Goal: Task Accomplishment & Management: Manage account settings

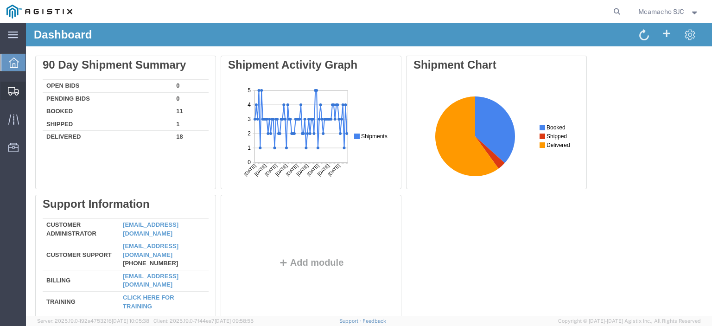
click at [32, 92] on span "Shipments" at bounding box center [28, 91] width 6 height 19
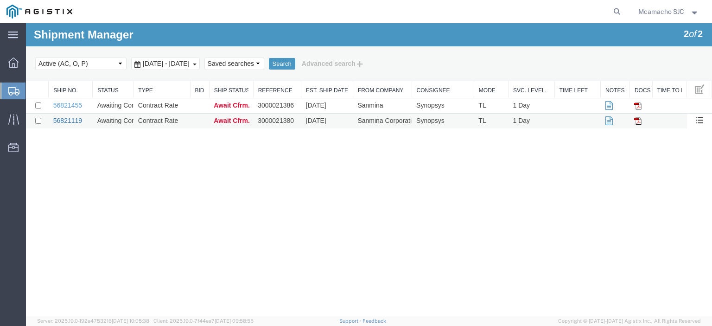
click at [67, 122] on link "56821119" at bounding box center [67, 120] width 29 height 7
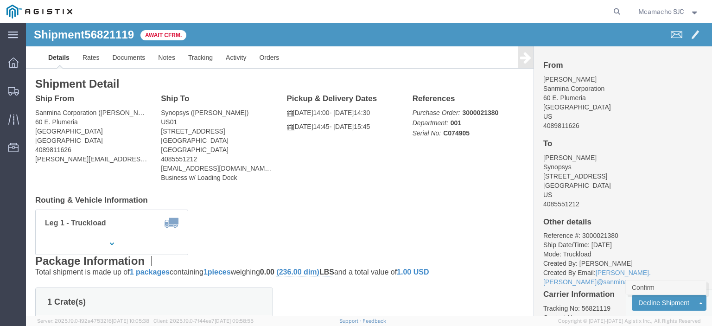
click link "Confirm"
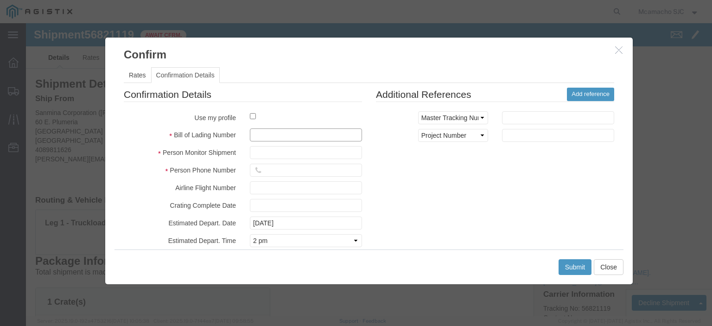
click input "text"
type input "1000990515"
type input "[PERSON_NAME]"
type input "4084571280"
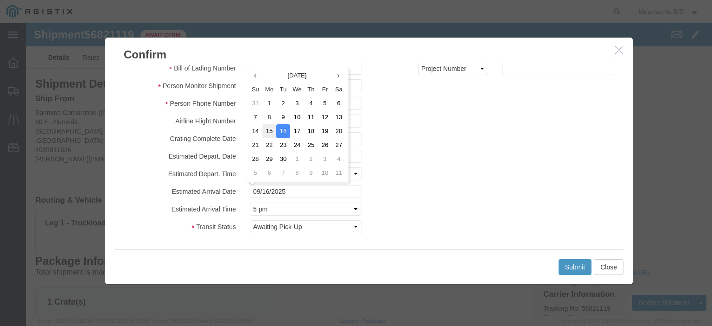
click td "15"
type input "[DATE]"
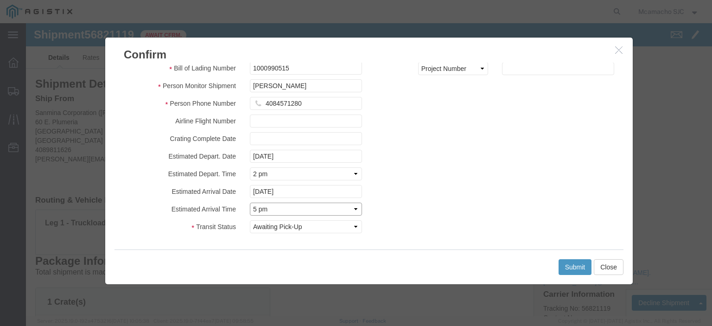
click select "Select Midnight 1 am 2 am 3 am 4 am 5 am 6 am 7 am 8 am 9 am 10 am 11 am 12 Noo…"
select select "1600"
click select "Select Midnight 1 am 2 am 3 am 4 am 5 am 6 am 7 am 8 am 9 am 10 am 11 am 12 Noo…"
click button "Submit"
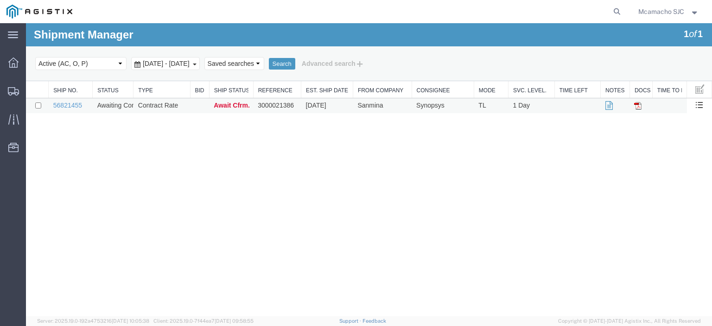
click at [64, 110] on td "56821455" at bounding box center [71, 105] width 44 height 15
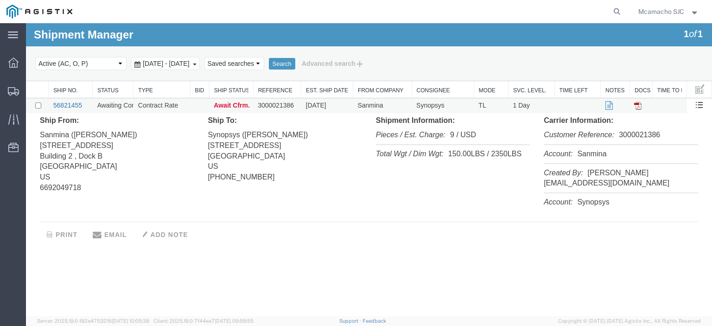
click at [70, 102] on link "56821455" at bounding box center [67, 105] width 29 height 7
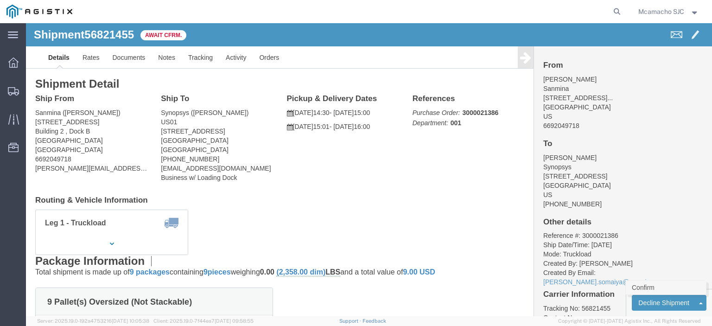
click link "Confirm"
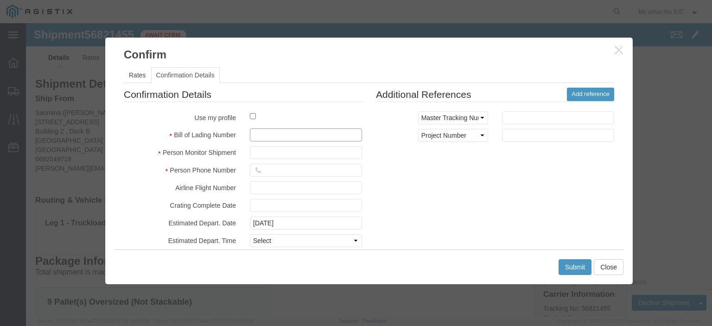
click input "text"
type input "1000990524"
type input "[PERSON_NAME]"
type input "4084571280"
click select "Select Midnight 1 am 2 am 3 am 4 am 5 am 6 am 7 am 8 am 9 am 10 am 11 am 12 Noo…"
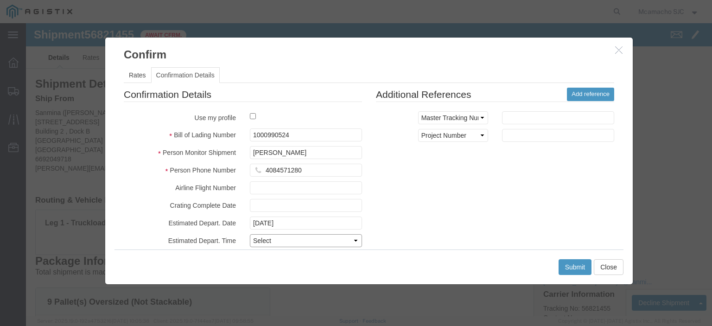
select select "1400"
click select "Select Midnight 1 am 2 am 3 am 4 am 5 am 6 am 7 am 8 am 9 am 10 am 11 am 12 Noo…"
click div "Confirmation Details Use my profile Bill of Lading Number 1000990524 Person Mon…"
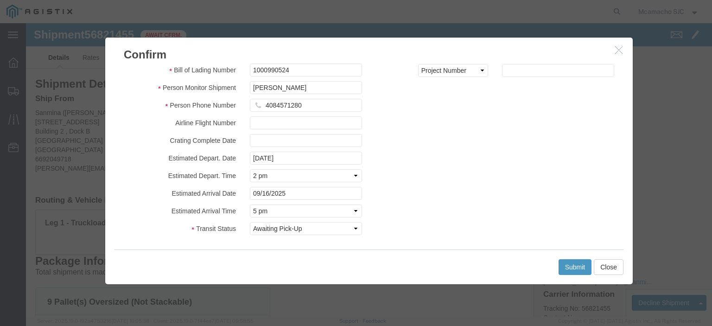
scroll to position [67, 0]
click input "09/16/2025"
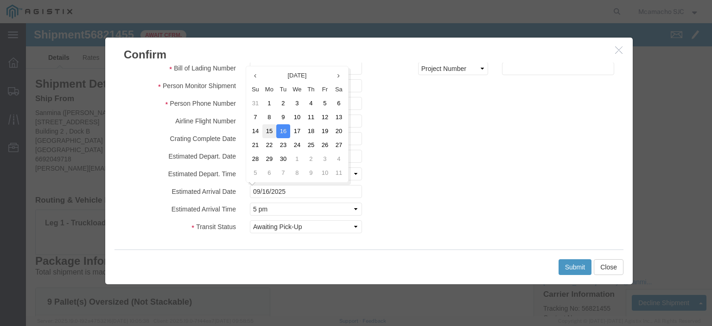
click td "15"
type input "[DATE]"
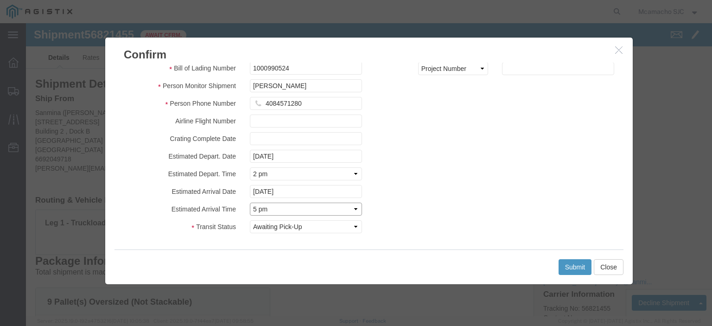
drag, startPoint x: 260, startPoint y: 184, endPoint x: 256, endPoint y: 180, distance: 5.6
click select "Select Midnight 1 am 2 am 3 am 4 am 5 am 6 am 7 am 8 am 9 am 10 am 11 am 12 Noo…"
select select "1600"
click select "Select Midnight 1 am 2 am 3 am 4 am 5 am 6 am 7 am 8 am 9 am 10 am 11 am 12 Noo…"
click button "Submit"
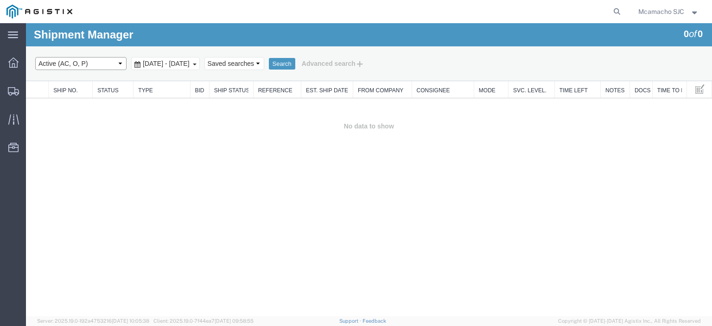
click at [97, 65] on select "Select status Active (AC, O, P) All Approved Awaiting Confirmation (AC) Booked …" at bounding box center [80, 63] width 91 height 13
select select "BOOK"
click at [35, 57] on select "Select status Active (AC, O, P) All Approved Awaiting Confirmation (AC) Booked …" at bounding box center [80, 63] width 91 height 13
click at [295, 64] on button "Search" at bounding box center [282, 64] width 26 height 12
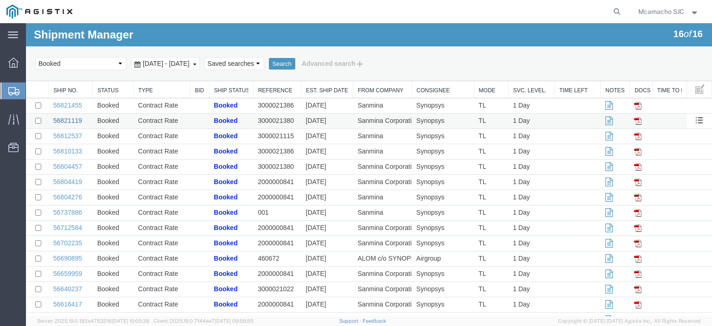
click at [78, 121] on link "56821119" at bounding box center [67, 120] width 29 height 7
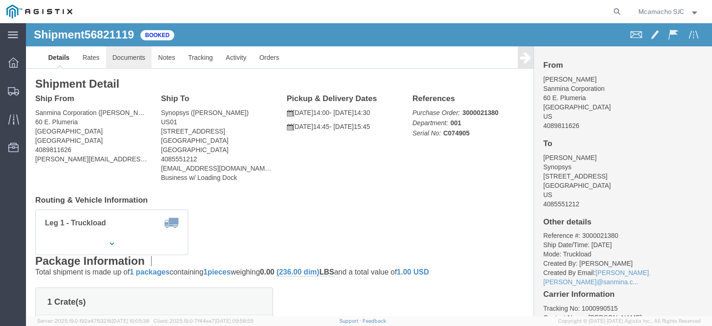
click link "Documents"
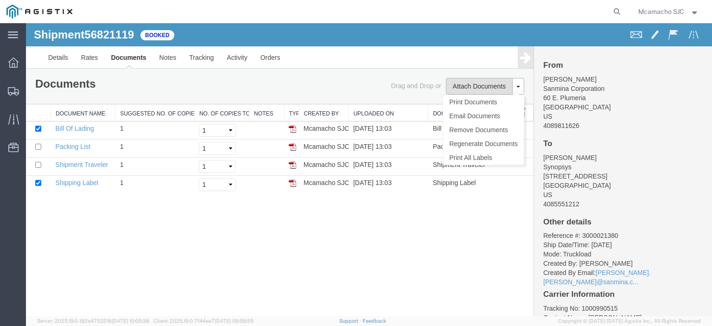
click at [486, 84] on button "Attach Documents" at bounding box center [479, 86] width 67 height 17
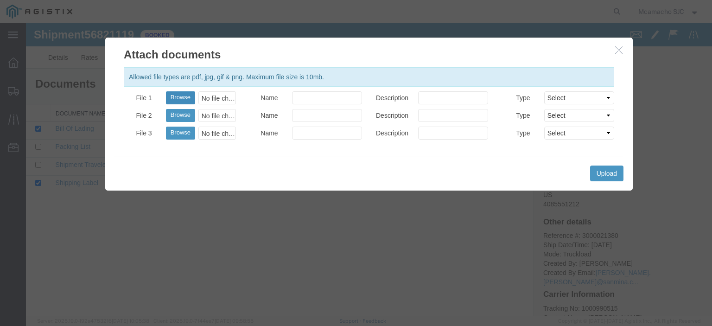
click at [184, 96] on button "Browse" at bounding box center [180, 97] width 29 height 13
type input "C:\fakepath\1000990515.pdf"
click at [326, 100] on input "Name" at bounding box center [327, 97] width 70 height 13
type input "AIRGROUP"
click at [433, 99] on input "Description" at bounding box center [453, 97] width 70 height 13
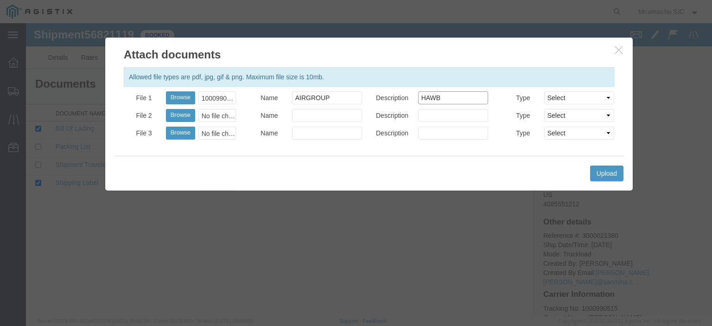
type input "HAWB"
click at [559, 94] on select "Select AWB Label Bill of Lading/Air Waybill Certificate of Origin (English) Cla…" at bounding box center [579, 97] width 70 height 13
select select "BILL_OF_LADING"
click at [544, 91] on select "Select AWB Label Bill of Lading/Air Waybill Certificate of Origin (English) Cla…" at bounding box center [579, 97] width 70 height 13
click at [601, 176] on button "Upload" at bounding box center [606, 173] width 33 height 16
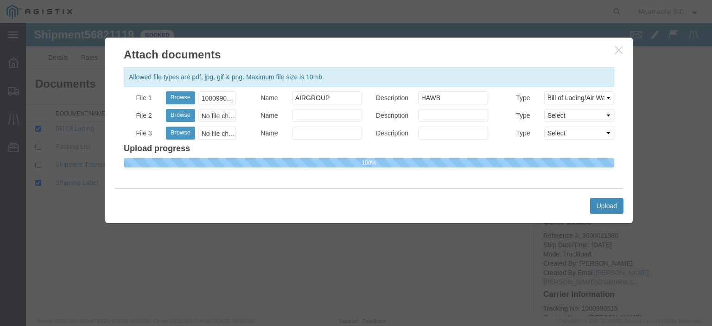
select select
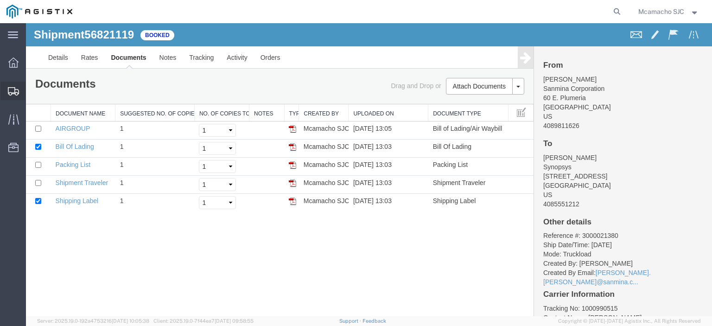
click at [32, 89] on span "Shipments" at bounding box center [28, 91] width 6 height 19
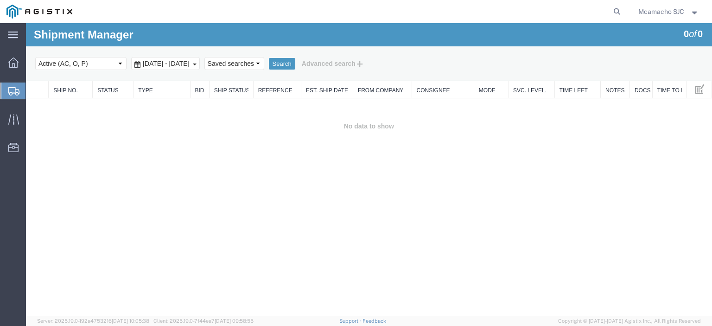
click at [64, 61] on select "Select status Active (AC, O, P) All Approved Awaiting Confirmation (AC) Booked …" at bounding box center [80, 63] width 91 height 13
select select "BOOK"
click at [35, 57] on select "Select status Active (AC, O, P) All Approved Awaiting Confirmation (AC) Booked …" at bounding box center [80, 63] width 91 height 13
click at [295, 65] on button "Search" at bounding box center [282, 64] width 26 height 12
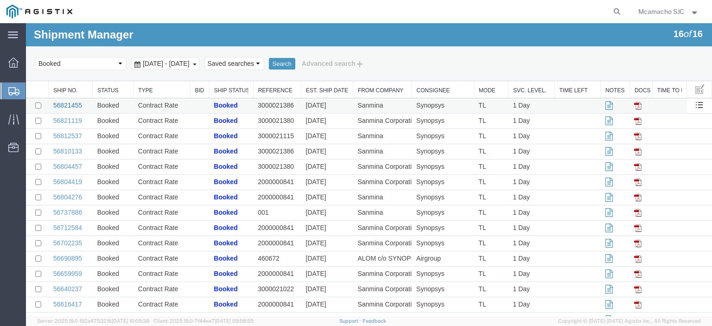
click at [74, 103] on link "56821455" at bounding box center [67, 105] width 29 height 7
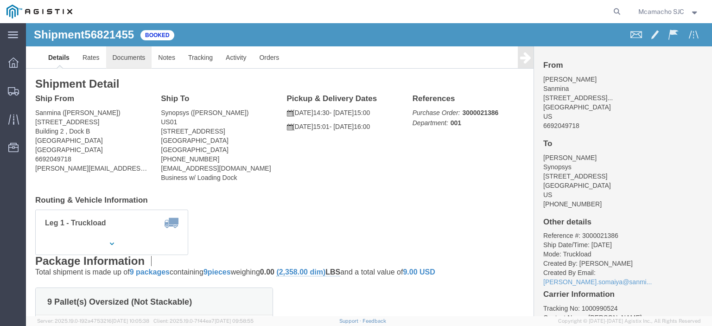
click link "Documents"
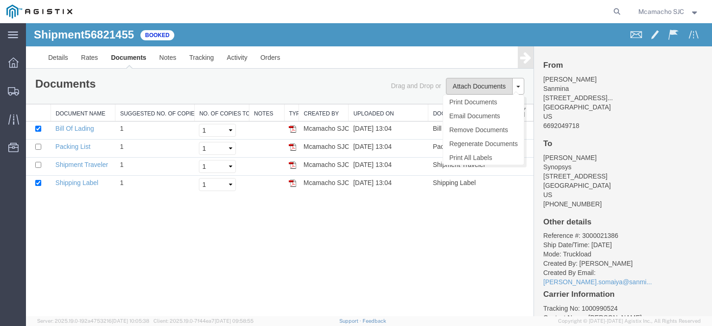
click at [467, 86] on button "Attach Documents" at bounding box center [479, 86] width 67 height 17
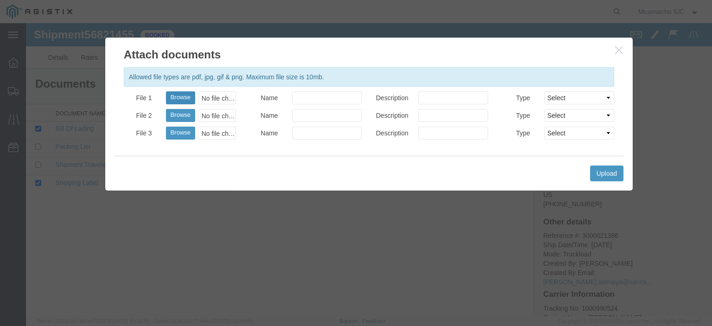
click at [185, 96] on button "Browse" at bounding box center [180, 97] width 29 height 13
type input "C:\fakepath\1000990524.pdf"
click at [324, 94] on input "Name" at bounding box center [327, 97] width 70 height 13
type input "AIRGROUP"
click at [445, 98] on input "Description" at bounding box center [453, 97] width 70 height 13
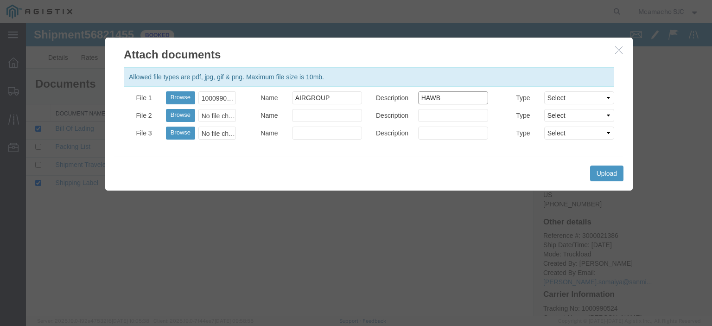
type input "HAWB"
click at [564, 98] on select "Select AWB Label Bill of Lading/Air Waybill Certificate of Origin (English) Cla…" at bounding box center [579, 97] width 70 height 13
select select "BILL_OF_LADING"
click at [544, 91] on select "Select AWB Label Bill of Lading/Air Waybill Certificate of Origin (English) Cla…" at bounding box center [579, 97] width 70 height 13
click at [600, 172] on button "Upload" at bounding box center [606, 173] width 33 height 16
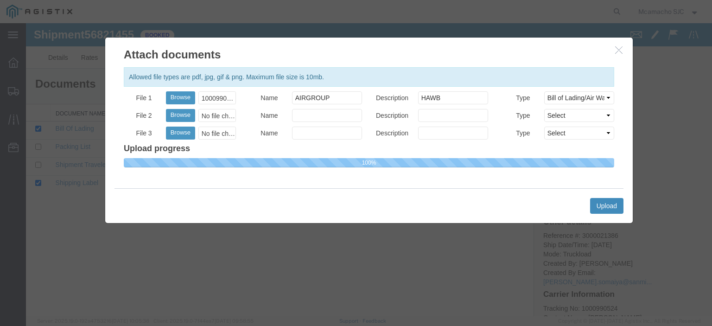
select select
